Goal: Book appointment/travel/reservation

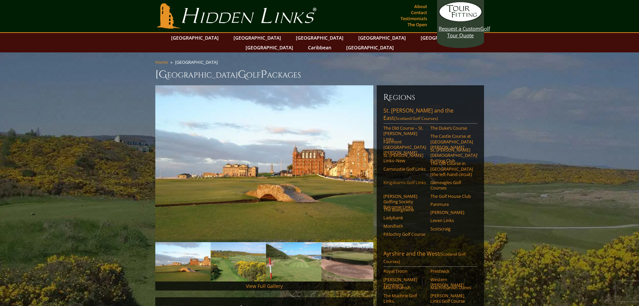
click at [402, 180] on link "Kingsbarns Golf Links" at bounding box center [405, 182] width 43 height 5
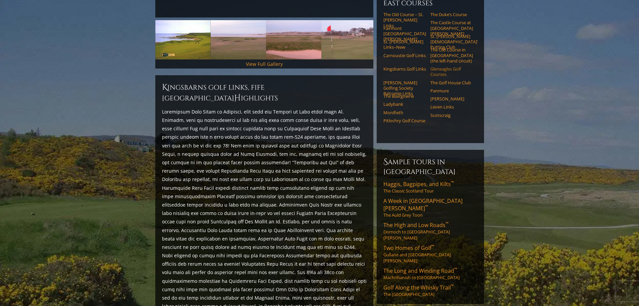
scroll to position [235, 0]
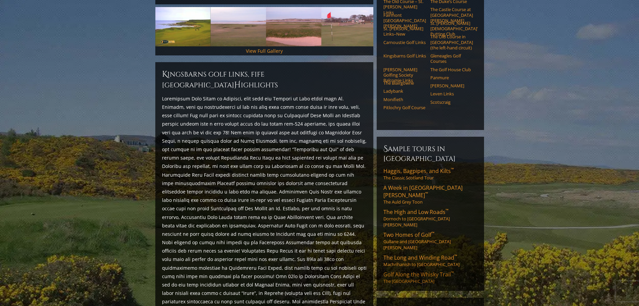
click at [427, 270] on span "Golf Along the Whisky Trail ™" at bounding box center [419, 273] width 70 height 7
